Goal: Complete application form

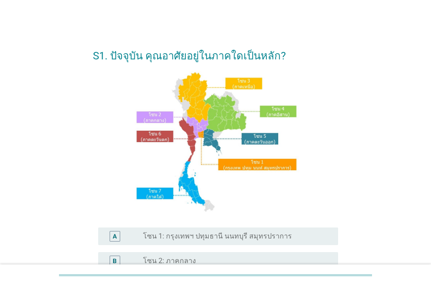
scroll to position [88, 0]
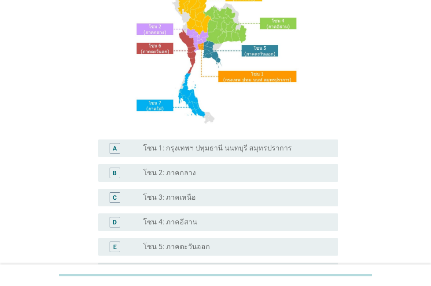
click at [170, 169] on label "โซน 2: ภาคกลาง" at bounding box center [169, 173] width 53 height 9
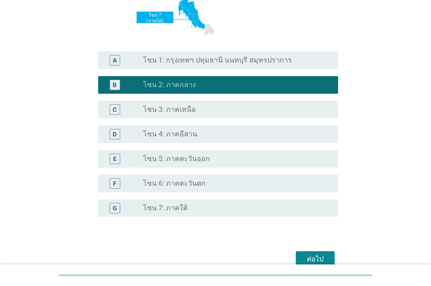
scroll to position [221, 0]
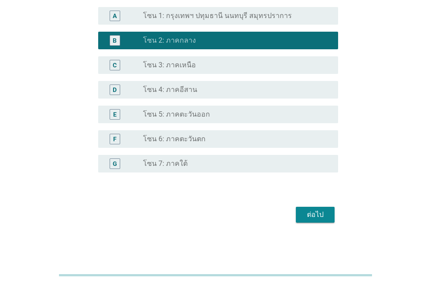
click at [315, 220] on div "ต่อไป" at bounding box center [315, 215] width 25 height 11
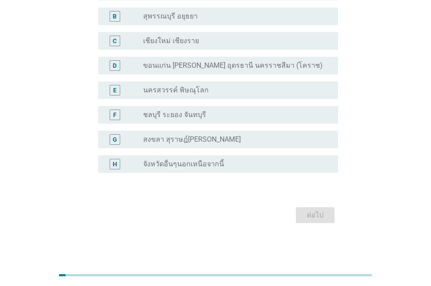
scroll to position [51, 0]
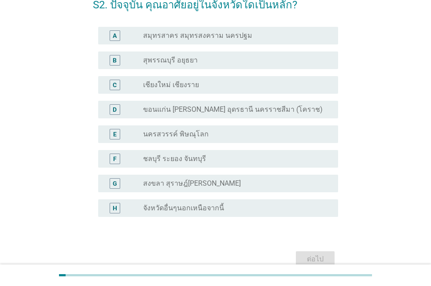
click at [193, 213] on div "radio_button_unchecked จังหวัดอื่นๆนอกเหนือจากนี้" at bounding box center [237, 208] width 188 height 11
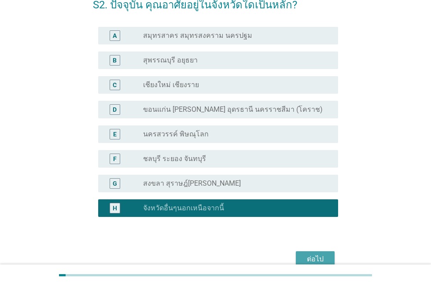
click at [319, 260] on div "ต่อไป" at bounding box center [315, 259] width 25 height 11
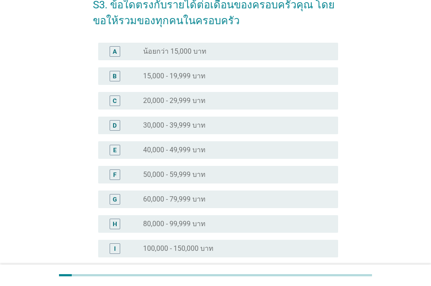
scroll to position [0, 0]
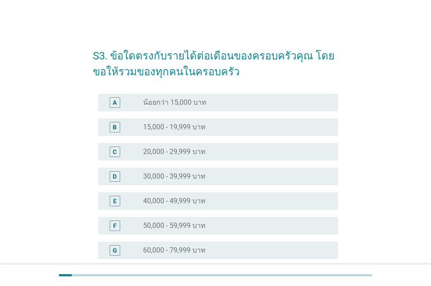
click at [157, 227] on label "50,000 - 59,999 บาท" at bounding box center [174, 226] width 63 height 9
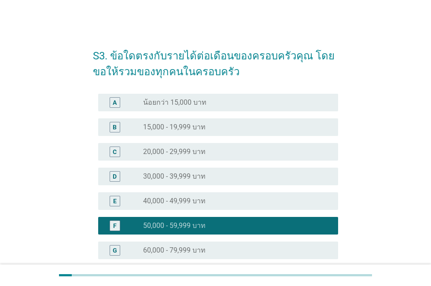
scroll to position [185, 0]
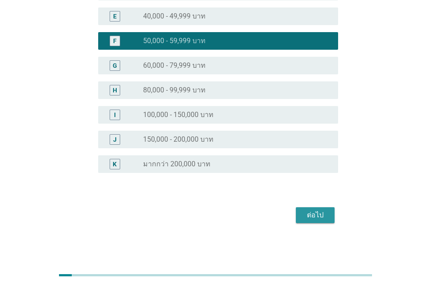
click at [322, 209] on button "ต่อไป" at bounding box center [315, 216] width 39 height 16
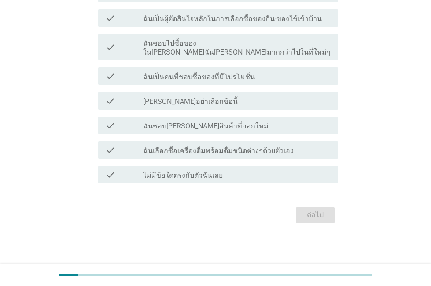
scroll to position [0, 0]
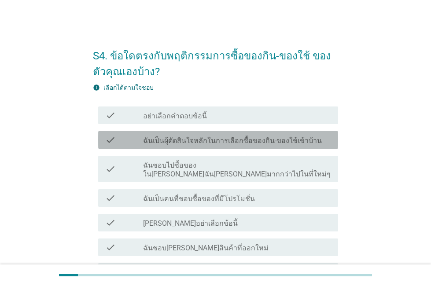
click at [170, 141] on label "ฉันเป็นผุ้ตัดสินใจหลักในการเลือกซื้อของกิน-ของใช้เข้าบ้าน" at bounding box center [232, 141] width 179 height 9
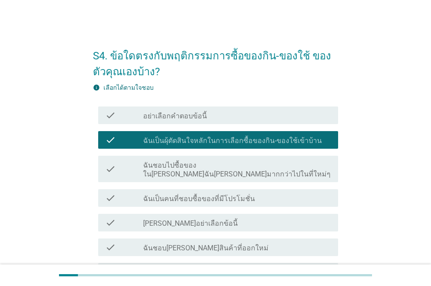
scroll to position [44, 0]
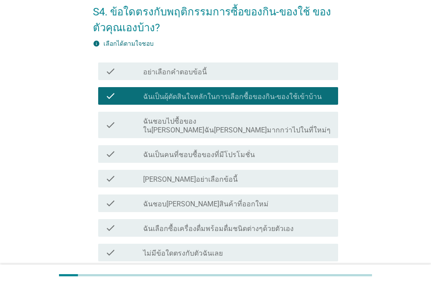
click at [155, 200] on label "ฉันชอบ[PERSON_NAME]สินค้าที่ออกใหม่" at bounding box center [206, 204] width 126 height 9
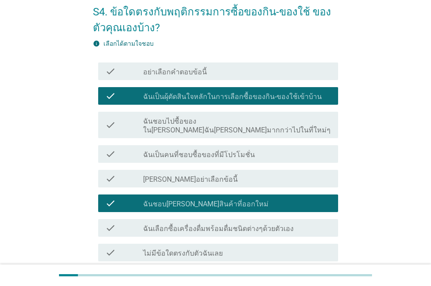
scroll to position [113, 0]
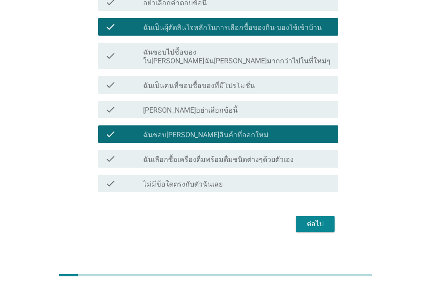
click at [190, 106] on label "[PERSON_NAME]อย่าเลือกข้อนี้" at bounding box center [190, 110] width 95 height 9
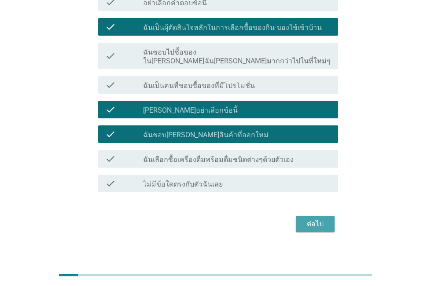
click at [316, 219] on div "ต่อไป" at bounding box center [315, 224] width 25 height 11
